Goal: Task Accomplishment & Management: Use online tool/utility

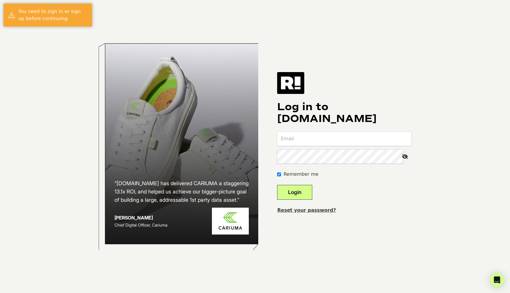
click at [314, 142] on input "email" at bounding box center [344, 139] width 134 height 14
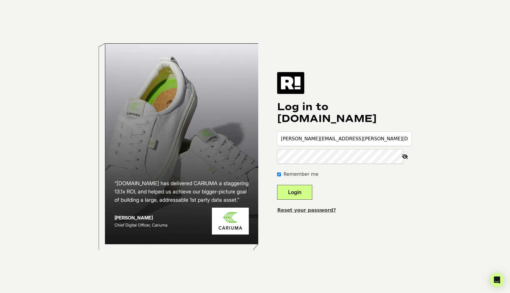
type input "[PERSON_NAME][EMAIL_ADDRESS][PERSON_NAME][DOMAIN_NAME]"
click at [277, 185] on button "Login" at bounding box center [294, 192] width 35 height 15
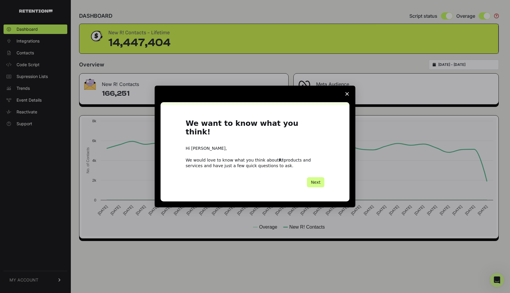
click at [352, 95] on span "Close survey" at bounding box center [347, 94] width 17 height 17
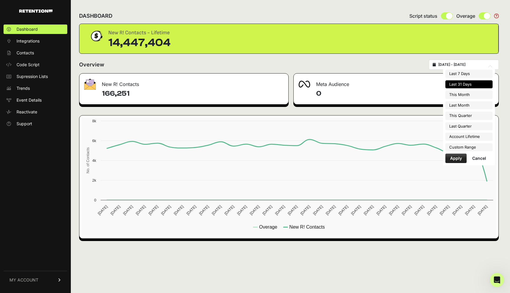
click at [455, 66] on input "2025-08-16 - 2025-09-15" at bounding box center [467, 64] width 57 height 5
click at [456, 92] on li "This Month" at bounding box center [469, 95] width 47 height 8
type input "2025-09-01 - 2025-09-30"
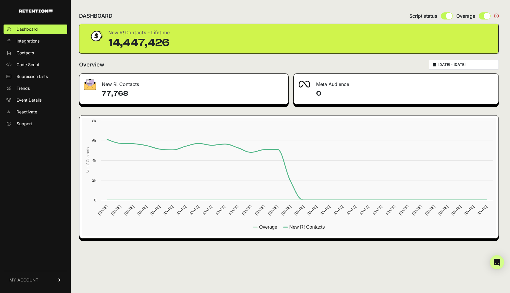
click at [448, 62] on input "[DATE] - [DATE]" at bounding box center [467, 64] width 57 height 5
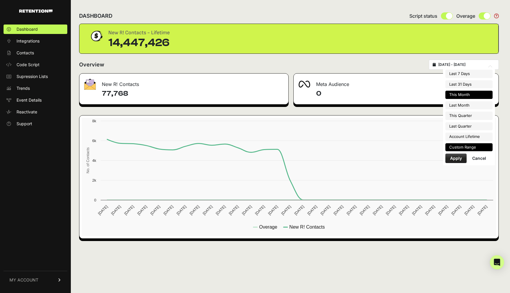
click at [454, 150] on li "Custom Range" at bounding box center [469, 147] width 47 height 8
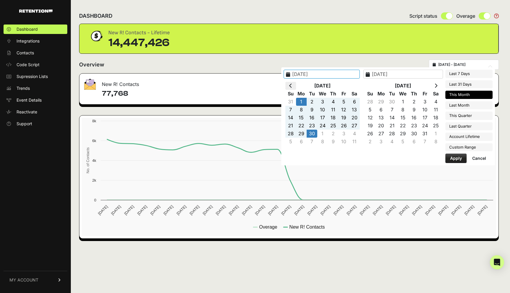
click at [292, 83] on icon at bounding box center [290, 85] width 3 height 5
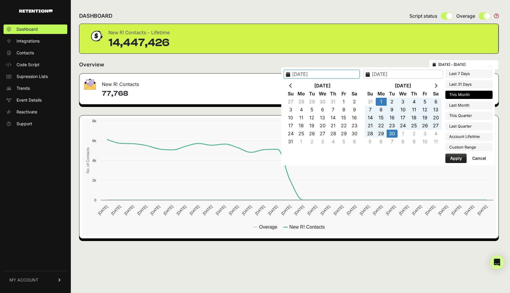
click at [292, 83] on icon at bounding box center [290, 85] width 3 height 5
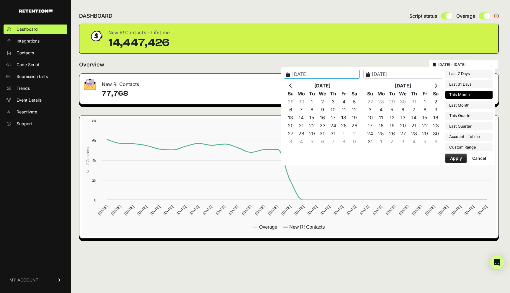
click at [292, 83] on icon at bounding box center [290, 85] width 3 height 5
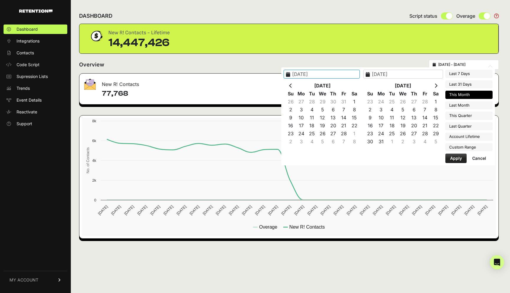
click at [292, 83] on icon at bounding box center [290, 85] width 3 height 5
type input "2025-01-01"
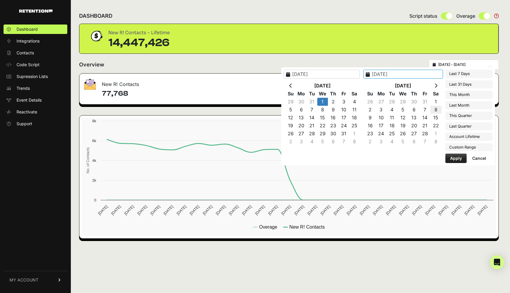
type input "2025-02-08"
type input "2025-07-01"
type input "2025-09-30"
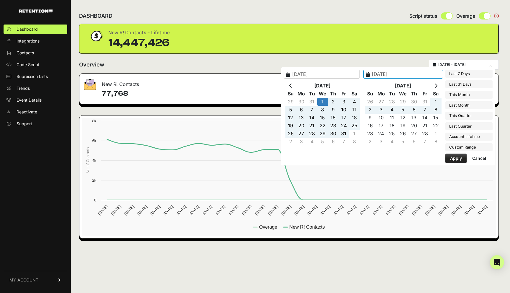
type input "2025-04-01"
type input "2025-06-30"
type input "2021-09-28"
type input "[DATE]"
type input "2025-01-01"
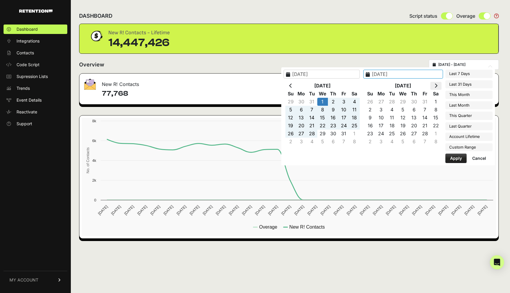
click at [439, 84] on th at bounding box center [436, 86] width 11 height 8
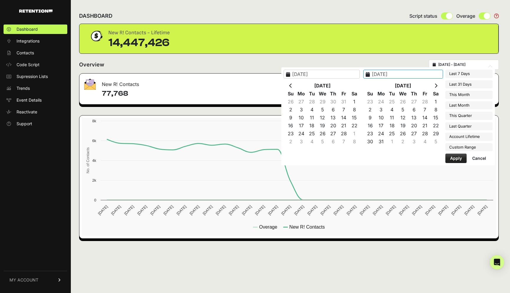
click at [439, 84] on th at bounding box center [436, 86] width 11 height 8
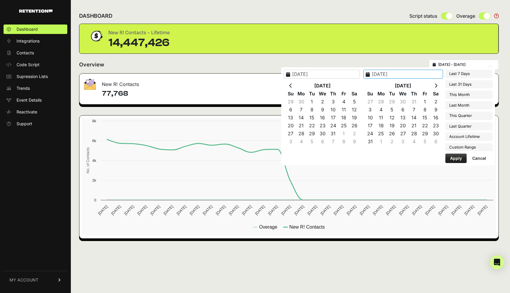
click at [439, 84] on th at bounding box center [436, 86] width 11 height 8
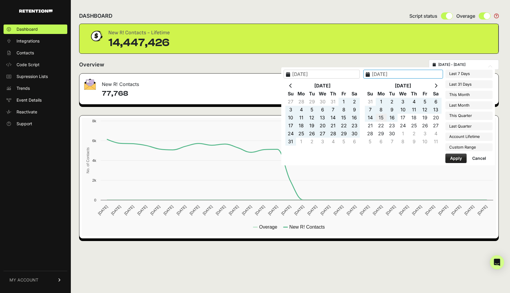
type input "[DATE]"
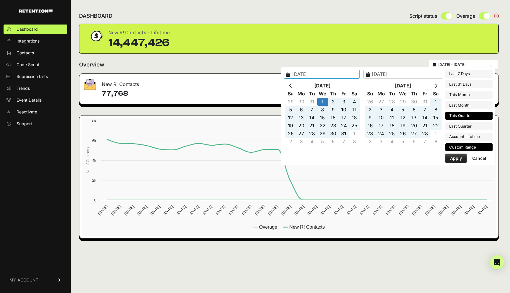
type input "2025-07-01"
type input "2025-09-30"
type input "2025-04-01"
type input "2025-06-30"
type input "2025-01-01"
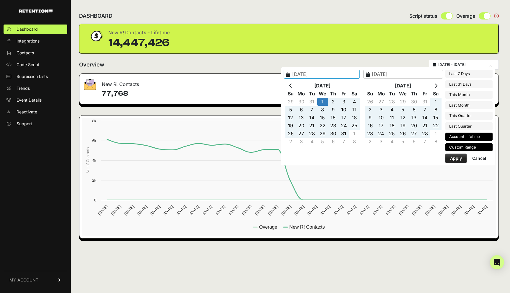
type input "2025-09-15"
type input "2025-01-01"
click at [458, 160] on button "Apply" at bounding box center [456, 158] width 21 height 9
type input "2025-01-01 - 2025-09-15"
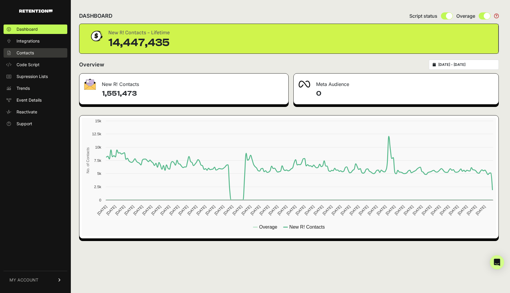
click at [25, 54] on span "Contacts" at bounding box center [25, 53] width 17 height 6
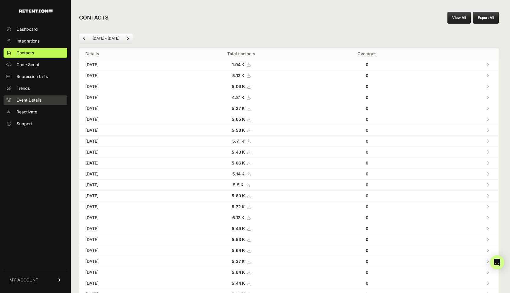
click at [38, 101] on span "Event Details" at bounding box center [29, 100] width 25 height 6
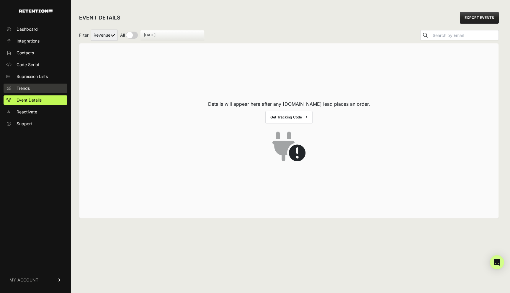
click at [36, 87] on link "Trends" at bounding box center [36, 88] width 64 height 9
click at [25, 90] on span "Trends" at bounding box center [23, 88] width 13 height 6
click at [21, 86] on span "Trends" at bounding box center [23, 88] width 13 height 6
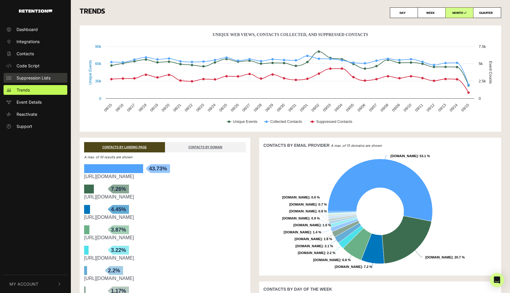
click at [32, 80] on span "Suppression Lists" at bounding box center [34, 78] width 34 height 6
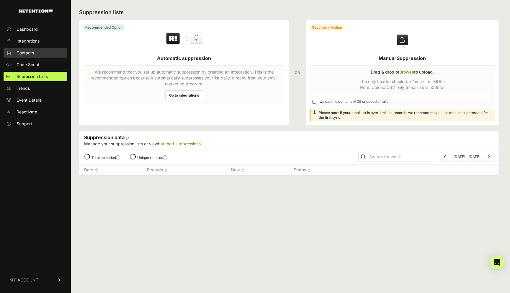
click at [25, 56] on link "Contacts" at bounding box center [36, 52] width 64 height 9
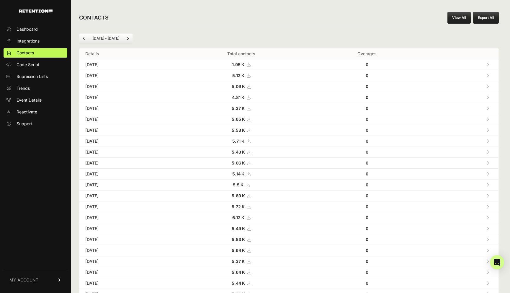
click at [250, 65] on icon at bounding box center [249, 65] width 4 height 4
